Goal: Use online tool/utility: Utilize a website feature to perform a specific function

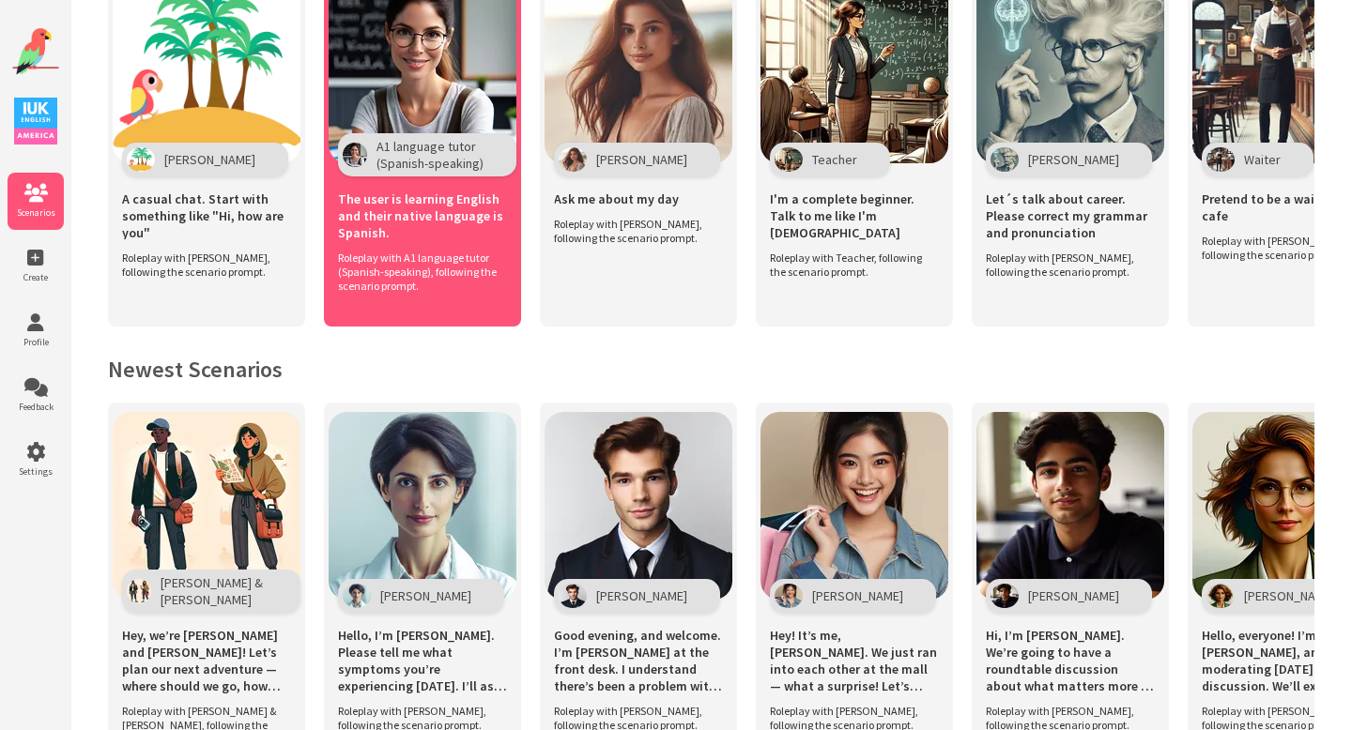
scroll to position [502, 0]
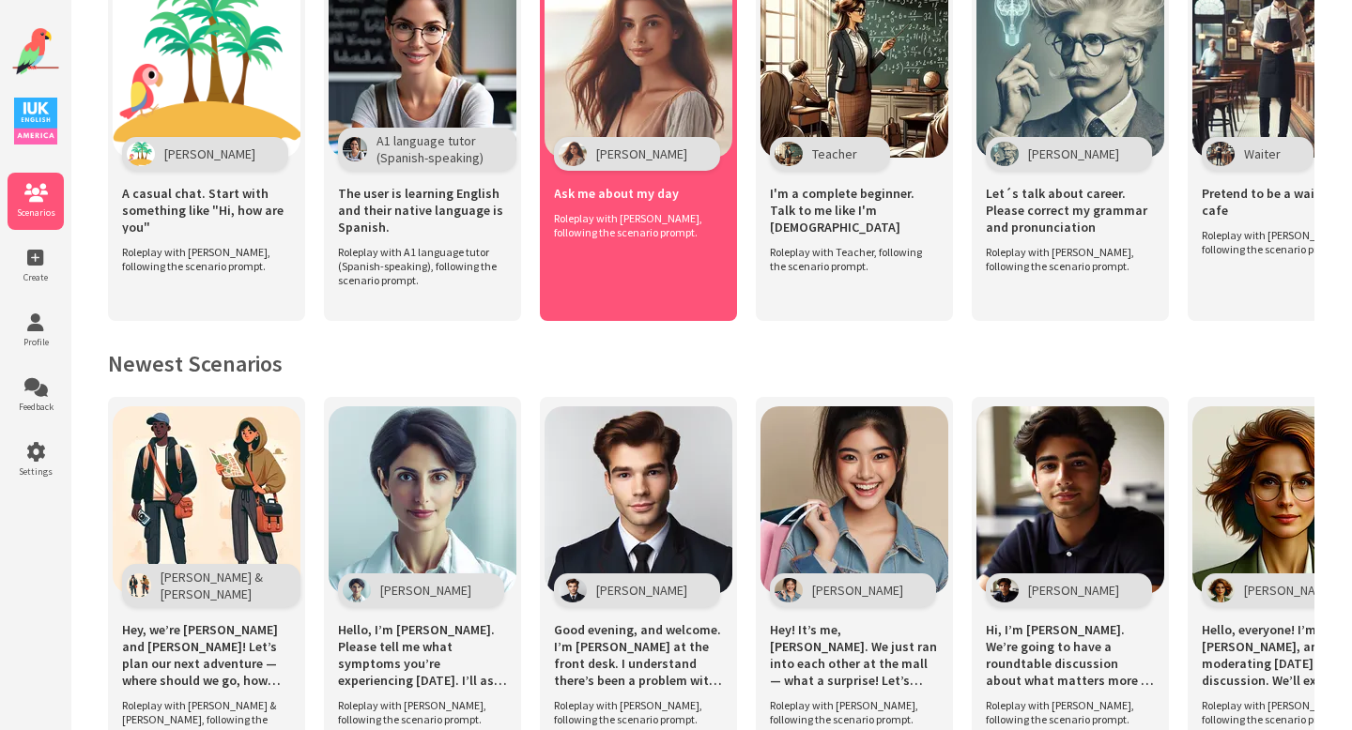
click at [577, 211] on span "Roleplay with [PERSON_NAME], following the scenario prompt." at bounding box center [634, 225] width 160 height 28
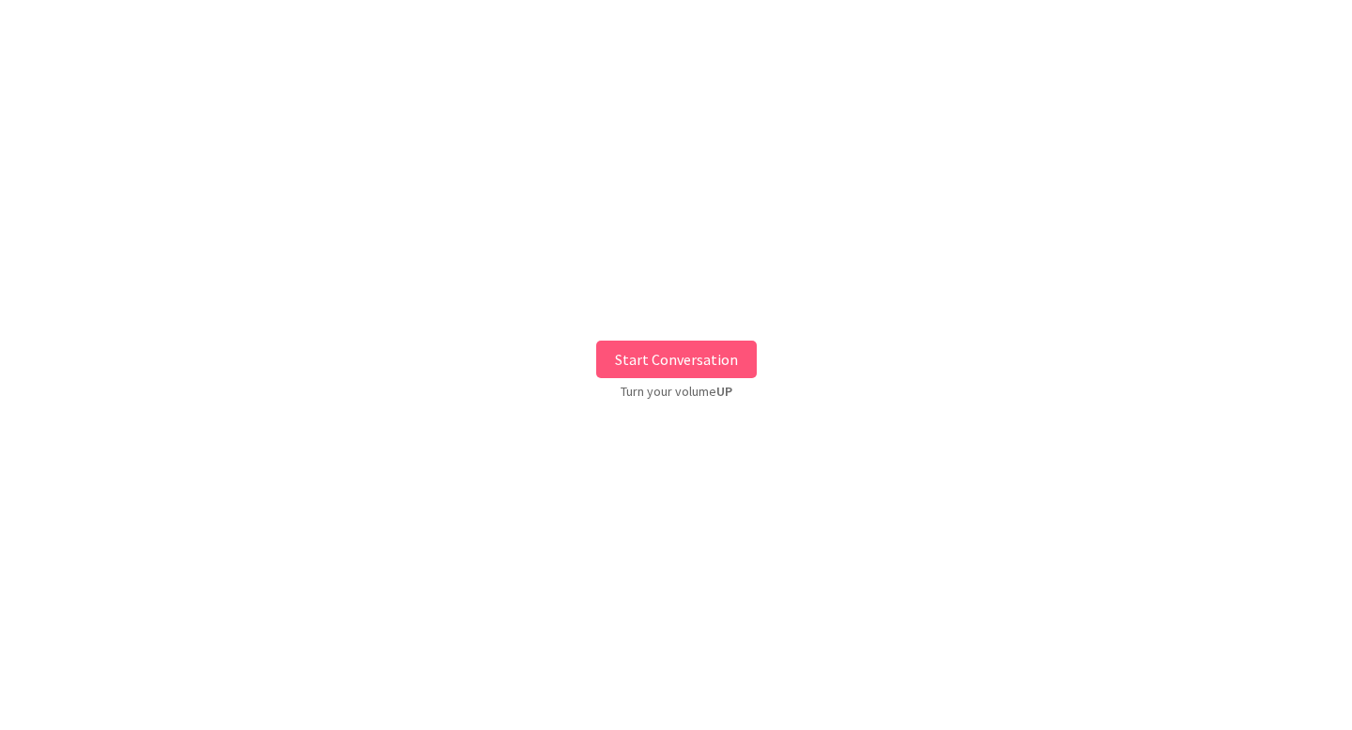
click at [680, 361] on button "Start Conversation" at bounding box center [676, 360] width 161 height 38
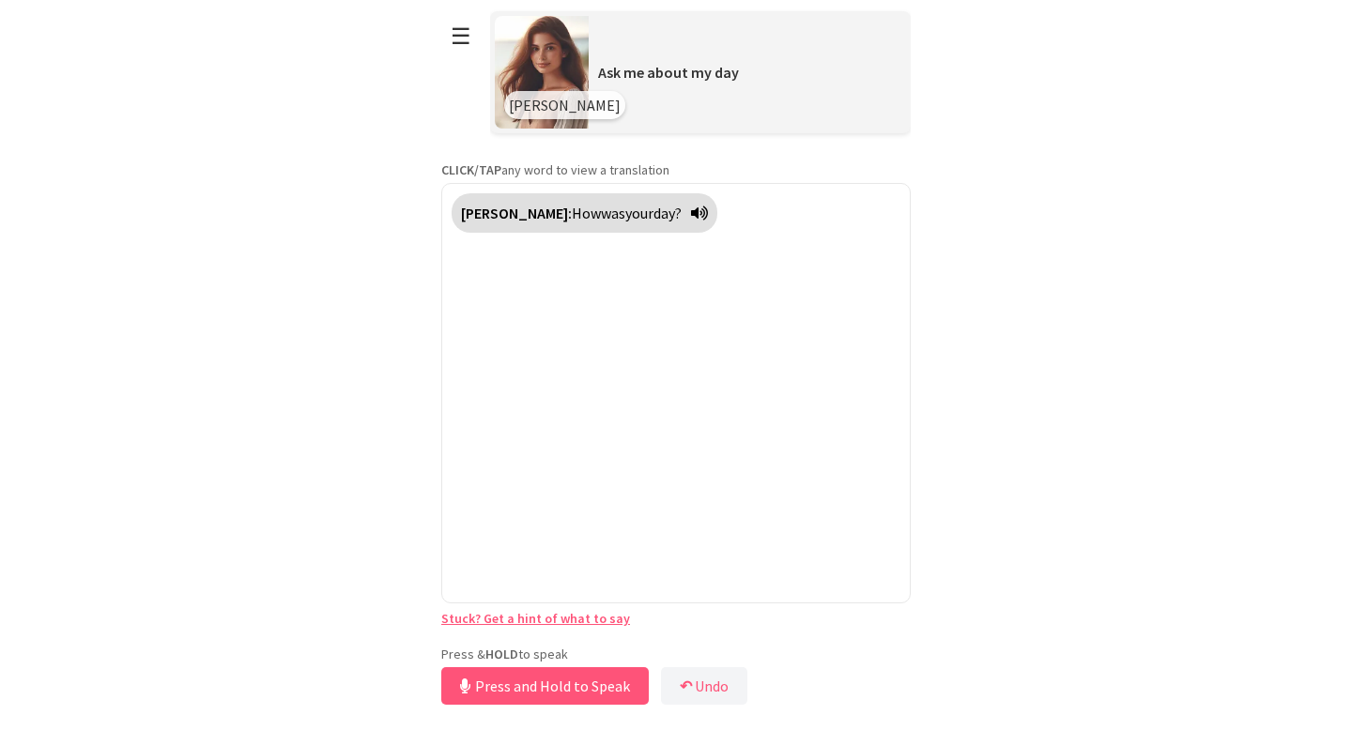
drag, startPoint x: 547, startPoint y: 653, endPoint x: 549, endPoint y: 684, distance: 31.0
click at [548, 681] on button "Press and Hold to Speak" at bounding box center [544, 687] width 207 height 38
click at [549, 684] on button "Release to Stop Speaking" at bounding box center [542, 687] width 202 height 38
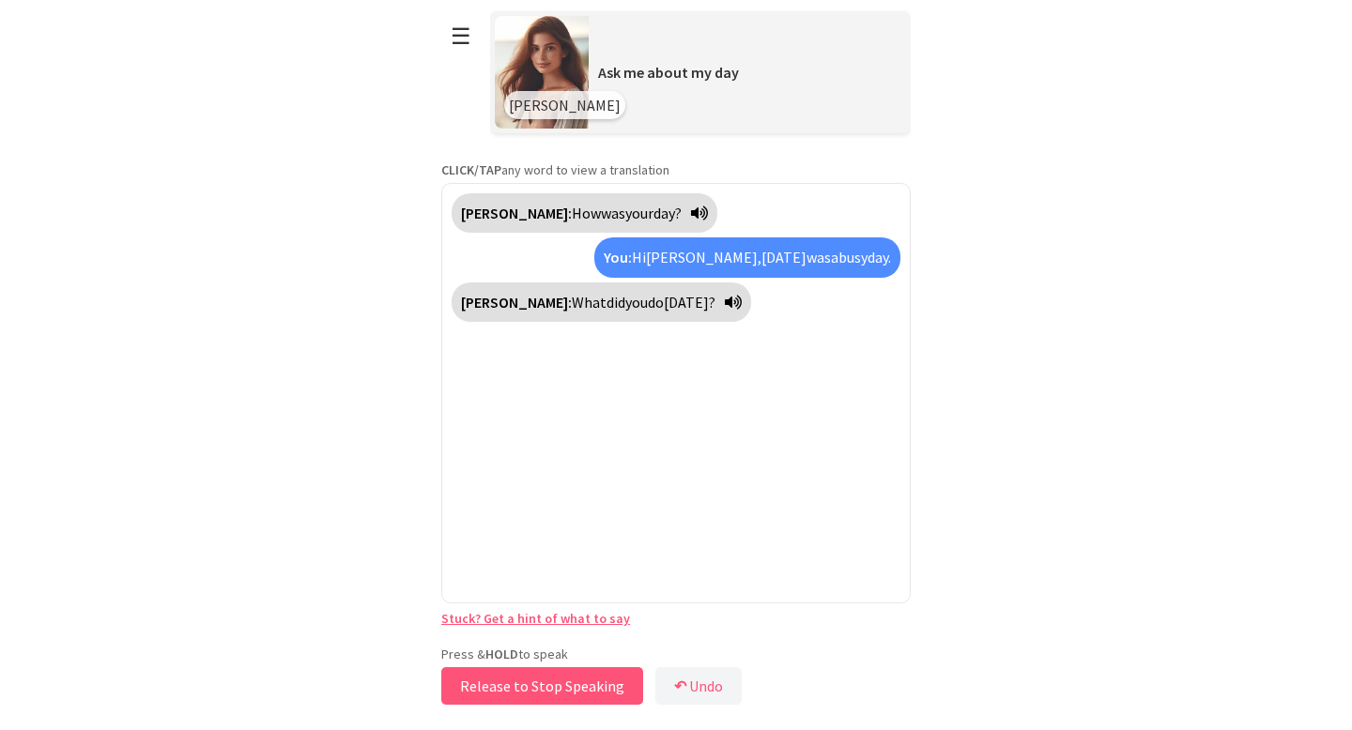
click at [529, 681] on button "Release to Stop Speaking" at bounding box center [542, 687] width 202 height 38
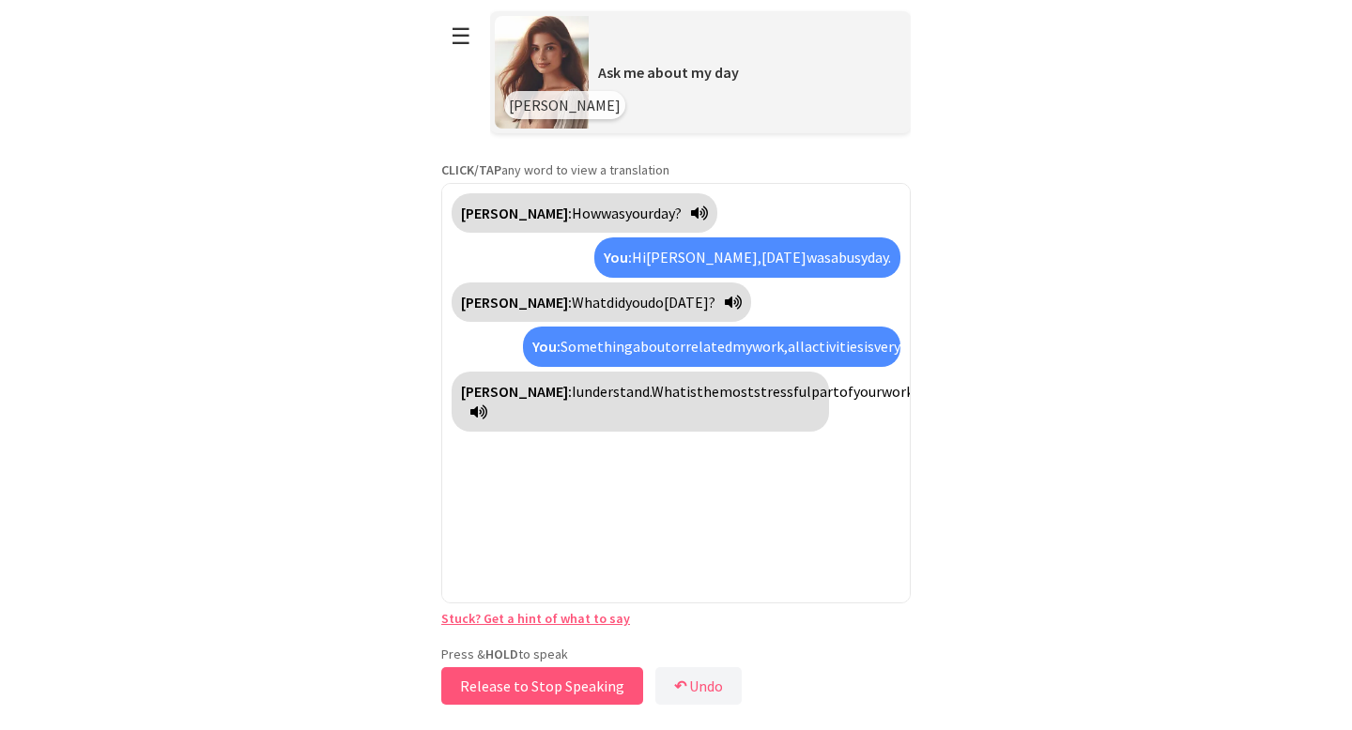
click at [529, 681] on button "Release to Stop Speaking" at bounding box center [542, 687] width 202 height 38
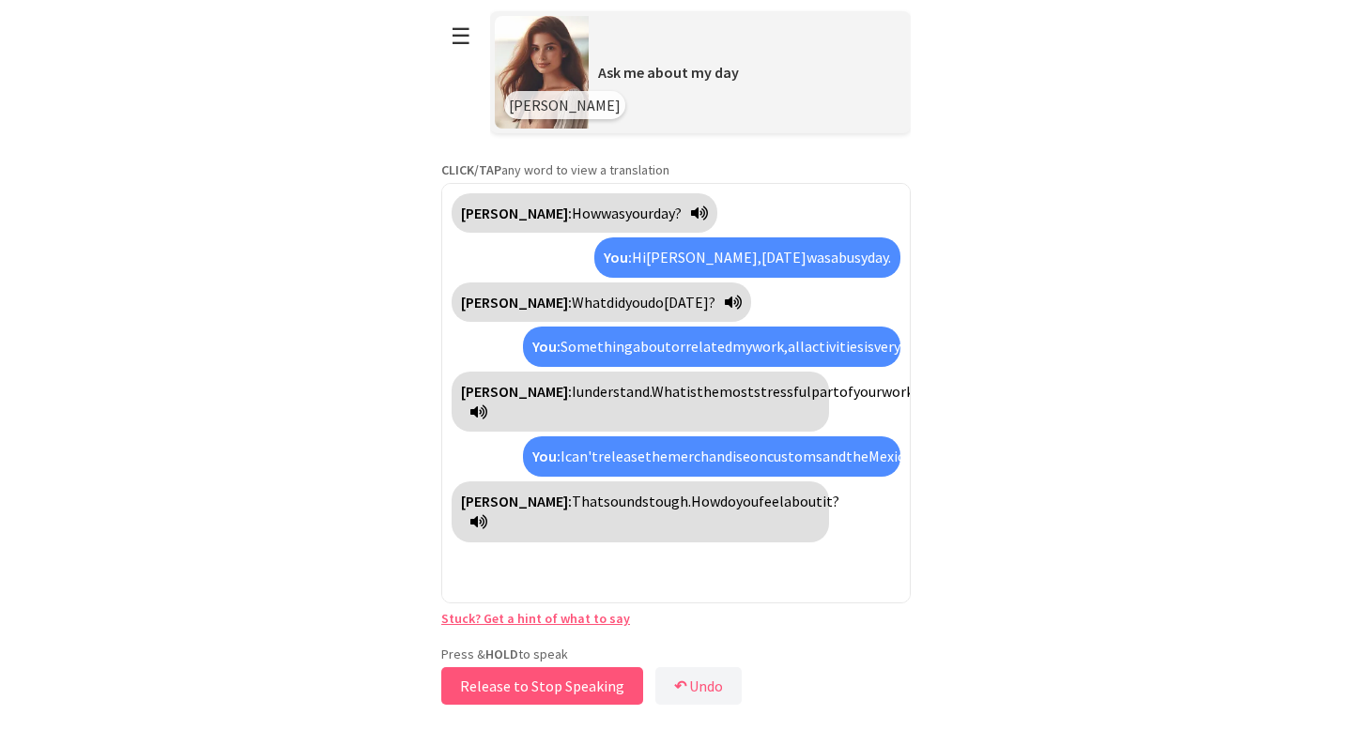
click at [529, 681] on button "Release to Stop Speaking" at bounding box center [542, 687] width 202 height 38
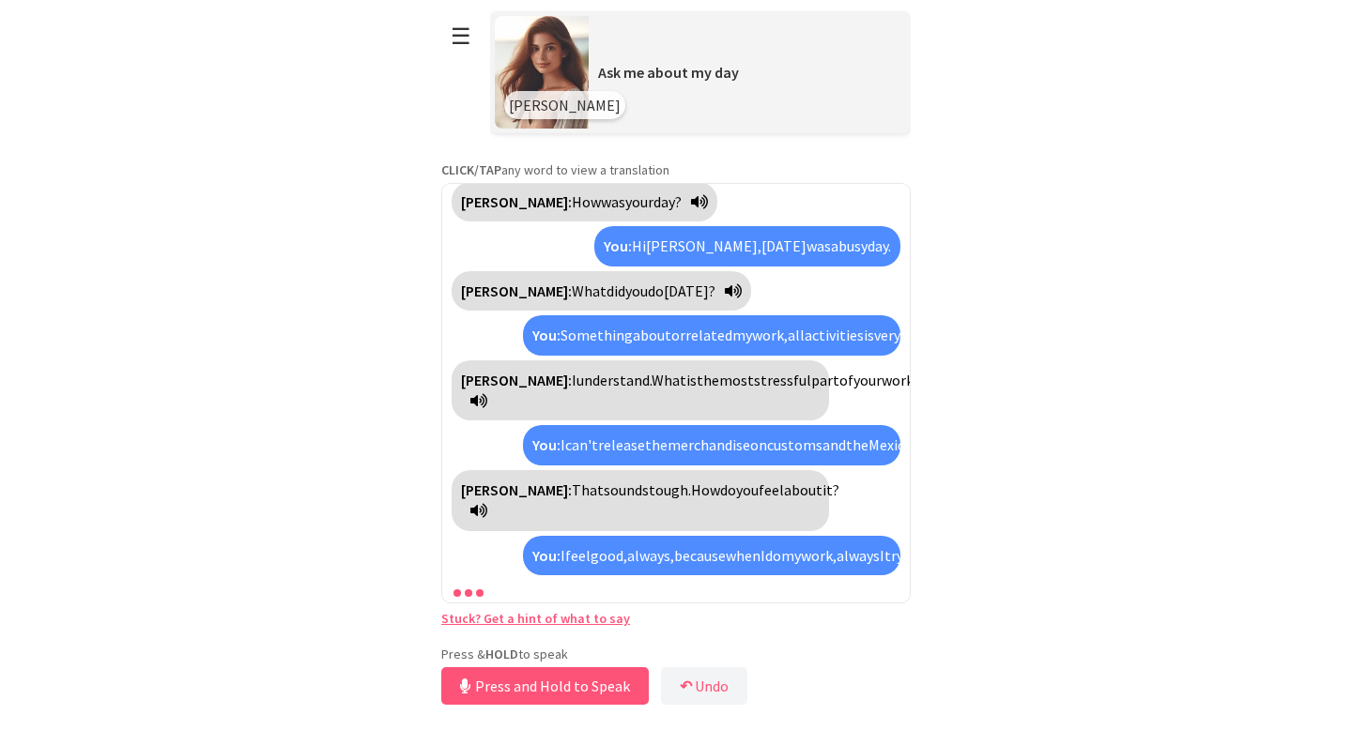
scroll to position [138, 0]
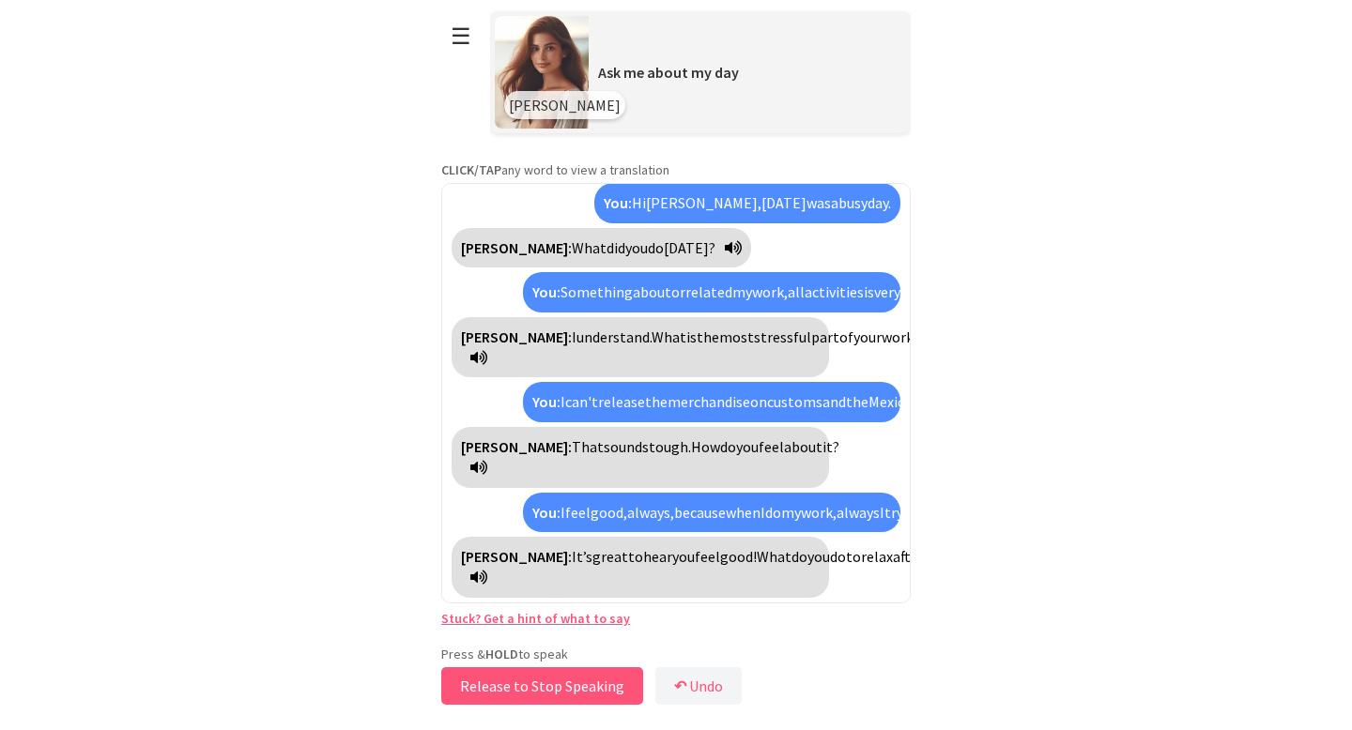
click at [529, 681] on button "Release to Stop Speaking" at bounding box center [542, 687] width 202 height 38
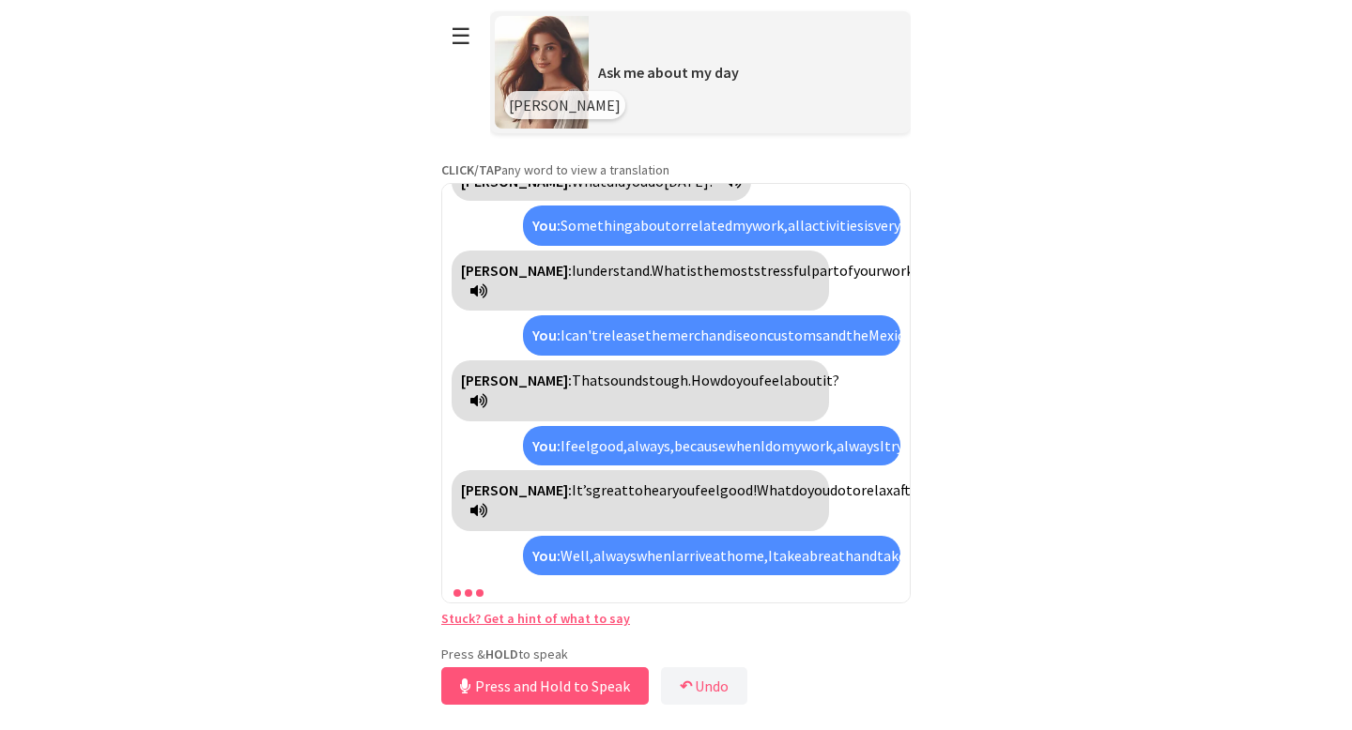
scroll to position [290, 0]
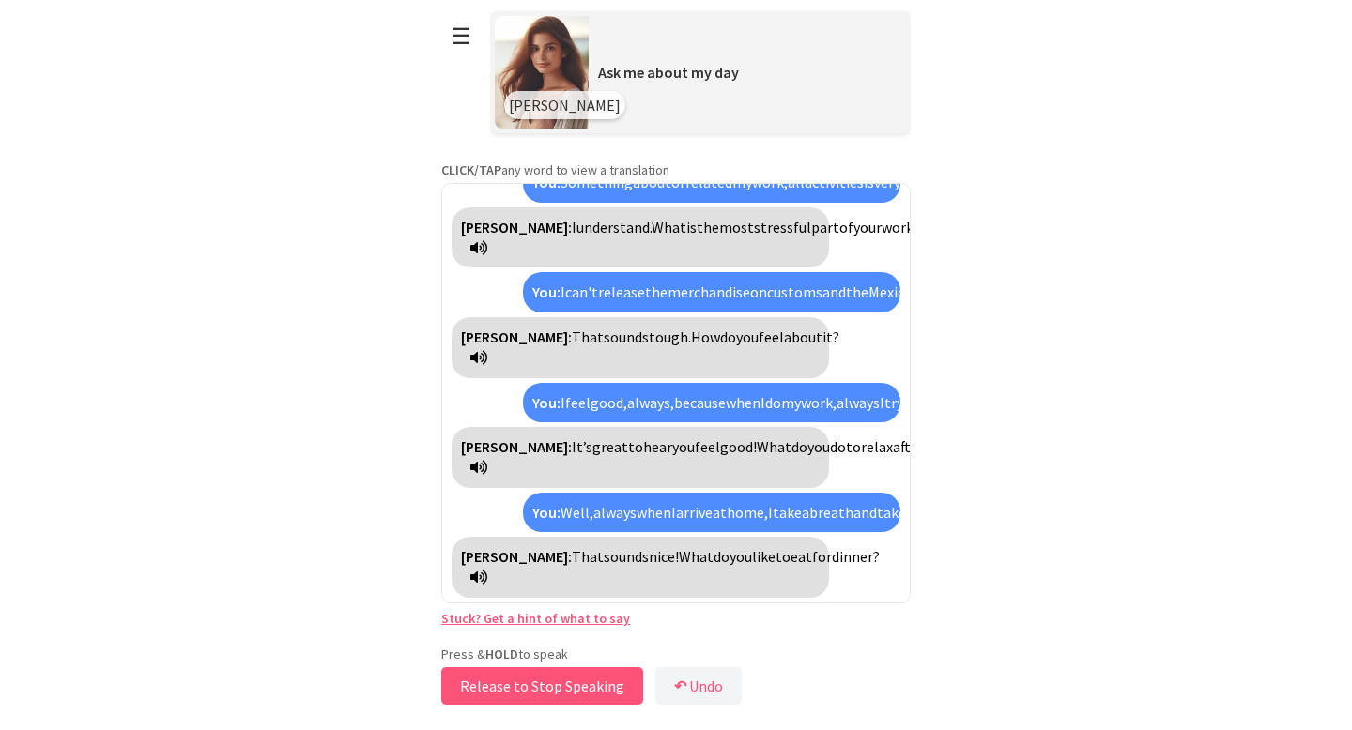
click at [549, 686] on button "Release to Stop Speaking" at bounding box center [542, 687] width 202 height 38
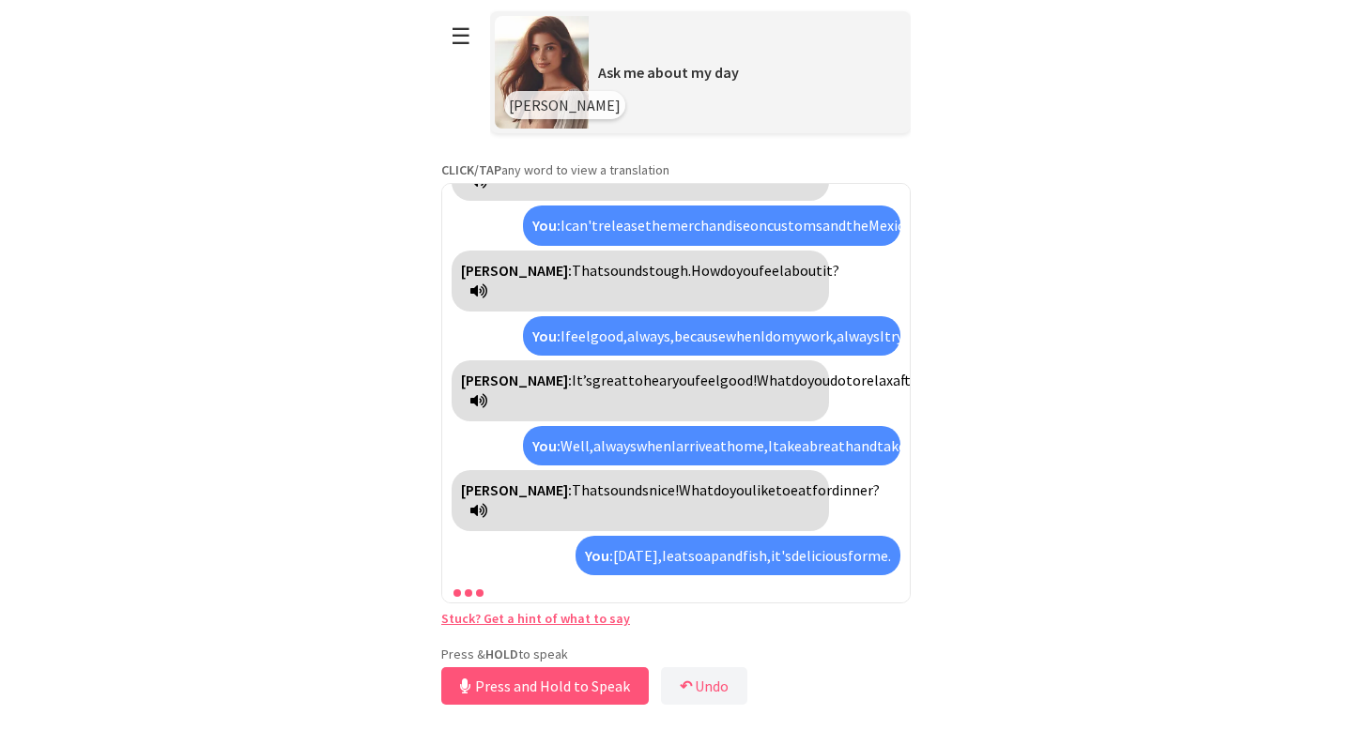
scroll to position [400, 0]
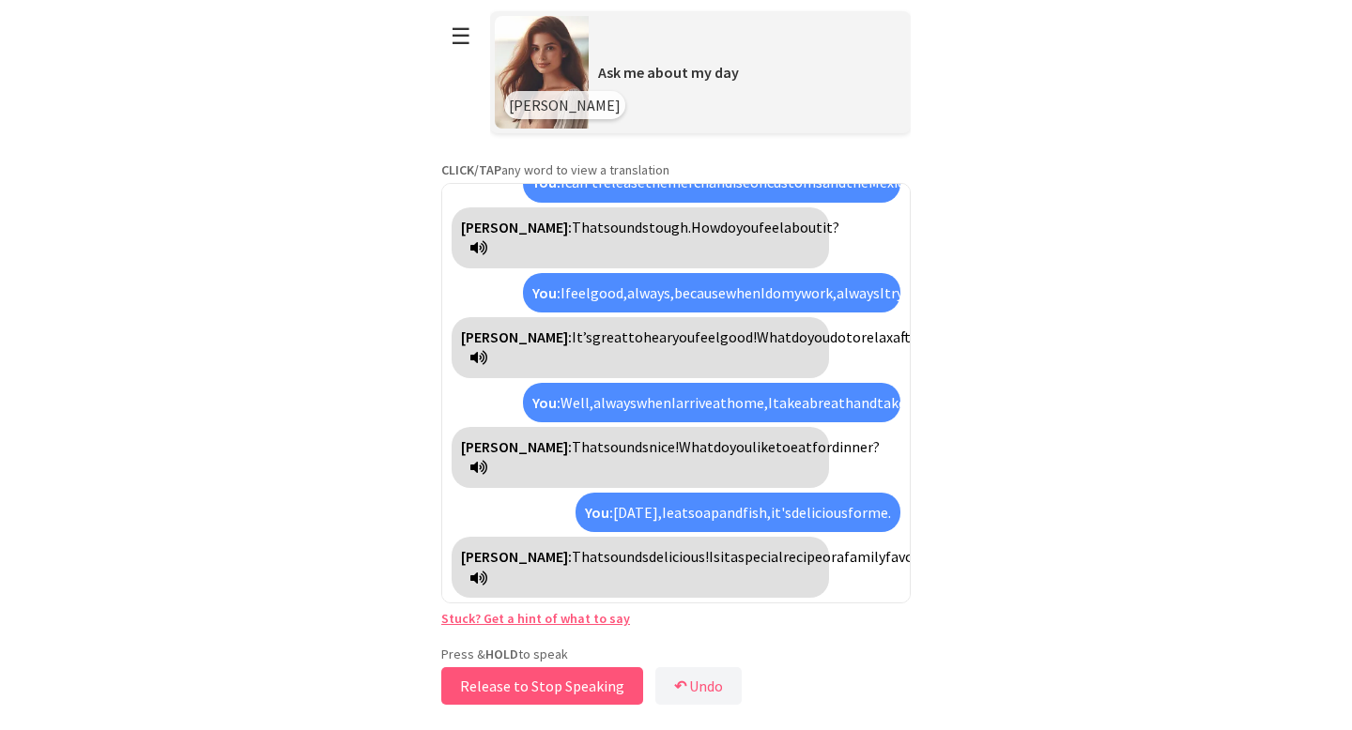
click at [549, 686] on button "Release to Stop Speaking" at bounding box center [542, 687] width 202 height 38
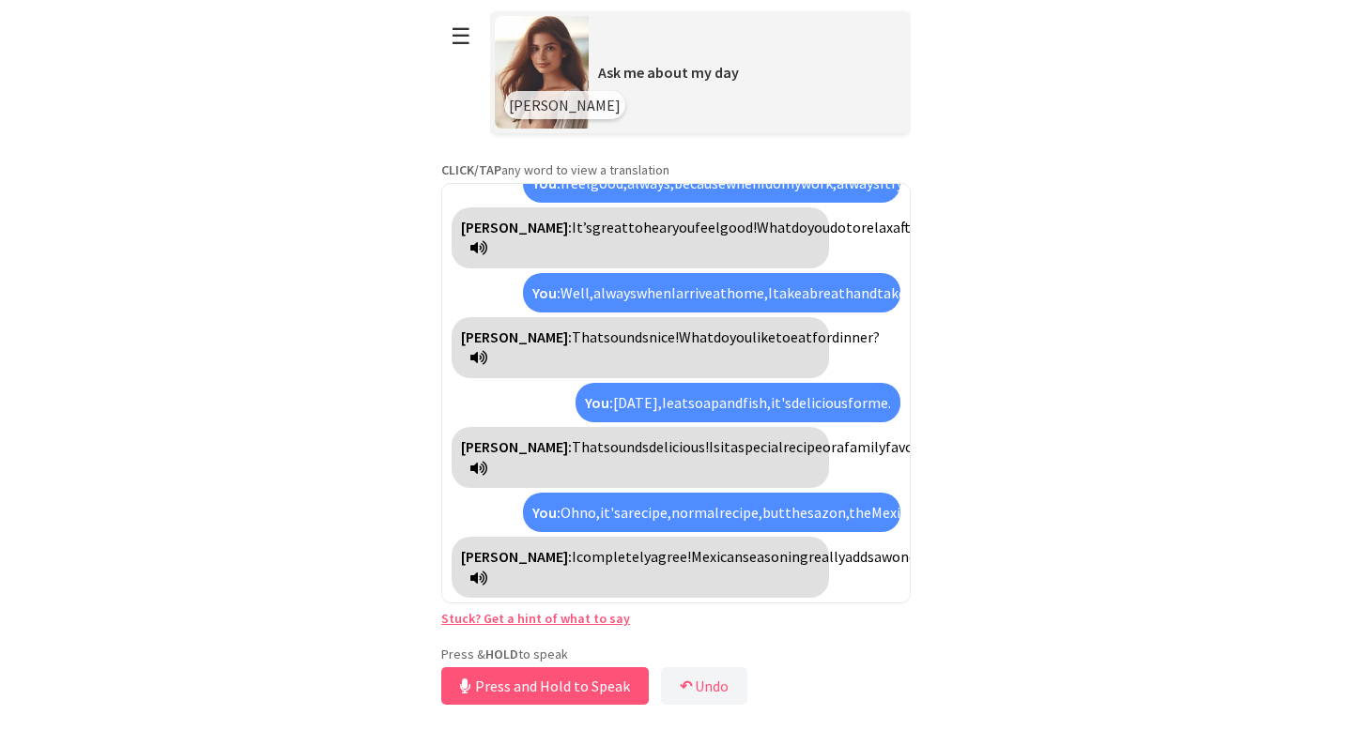
scroll to position [574, 0]
click at [499, 684] on button "Release to Stop Speaking" at bounding box center [542, 687] width 202 height 38
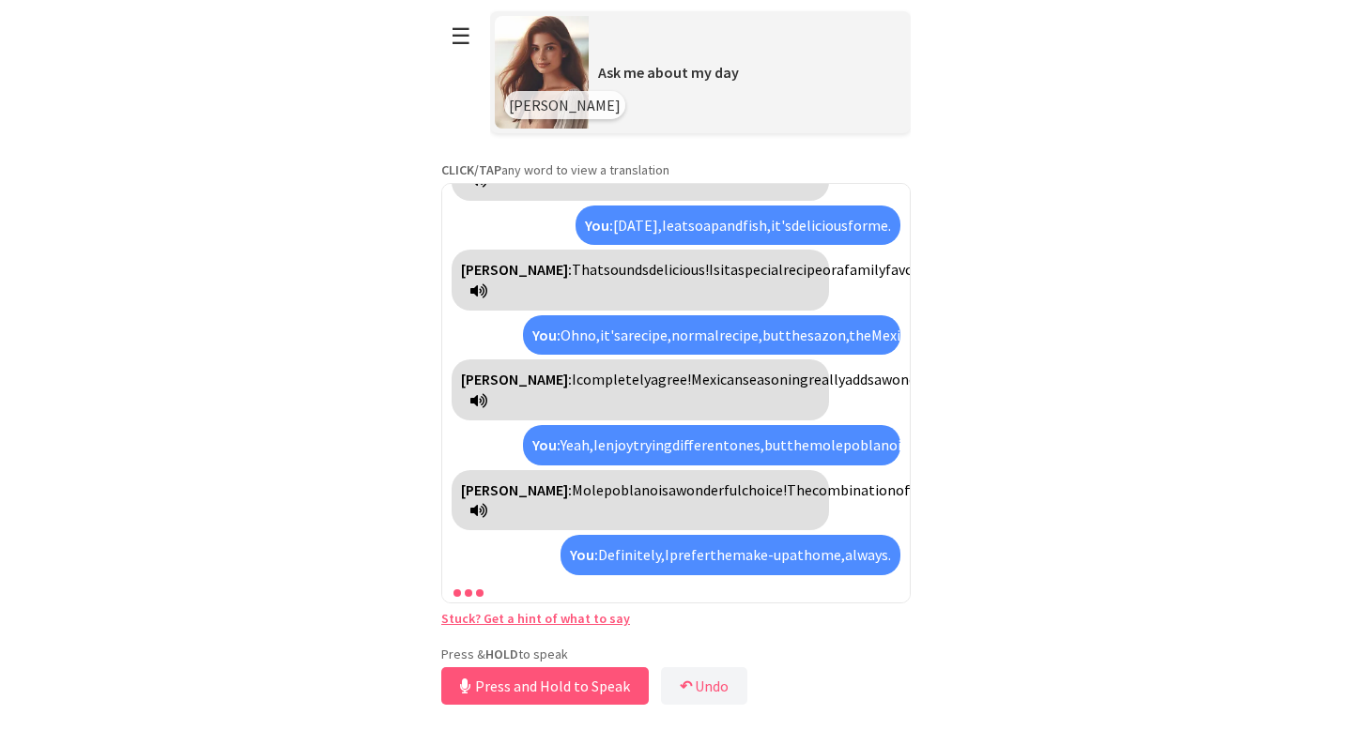
scroll to position [899, 0]
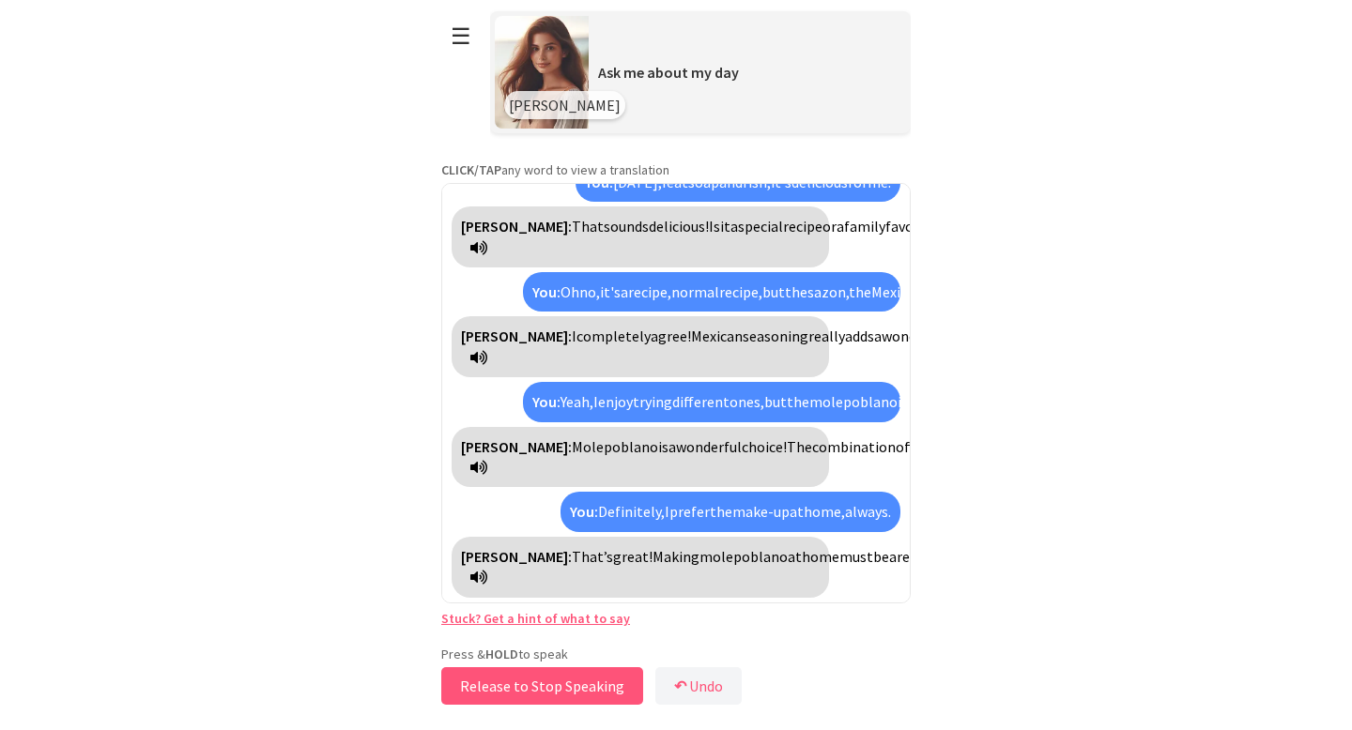
click at [499, 692] on button "Release to Stop Speaking" at bounding box center [542, 687] width 202 height 38
